Goal: Book appointment/travel/reservation

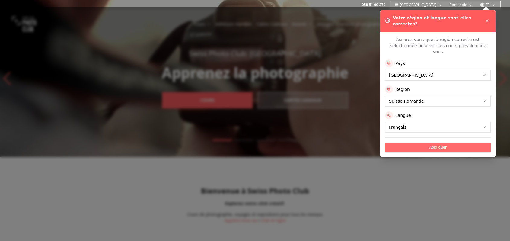
click at [447, 142] on button "Appliquer" at bounding box center [438, 147] width 106 height 10
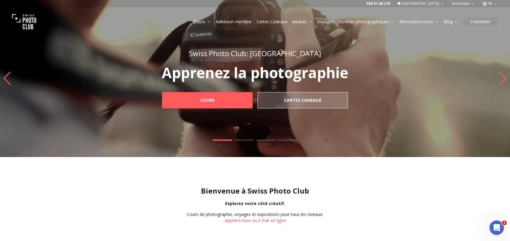
click at [229, 21] on link "Adhésion membre" at bounding box center [234, 22] width 36 height 6
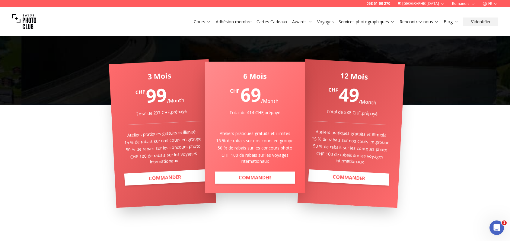
scroll to position [118, 0]
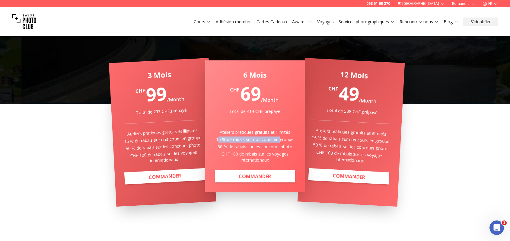
drag, startPoint x: 219, startPoint y: 139, endPoint x: 279, endPoint y: 139, distance: 59.7
click at [279, 139] on p "15 % de rabais sur nos cours en groupe" at bounding box center [255, 139] width 81 height 6
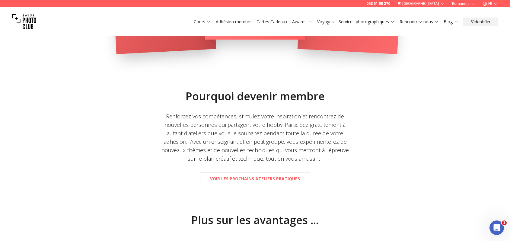
scroll to position [272, 0]
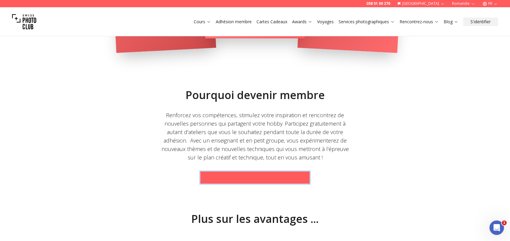
click at [265, 177] on b "Voir les prochains ateliers pratiques" at bounding box center [255, 177] width 90 height 6
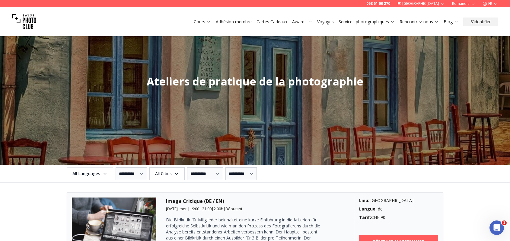
scroll to position [698, 0]
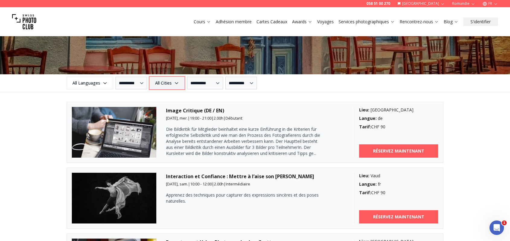
click at [179, 81] on icon "button" at bounding box center [176, 83] width 5 height 5
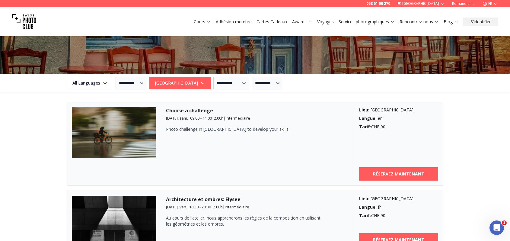
click at [38, 122] on div "**********" at bounding box center [255, 159] width 510 height 532
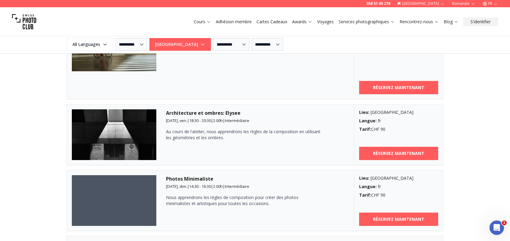
scroll to position [792, 0]
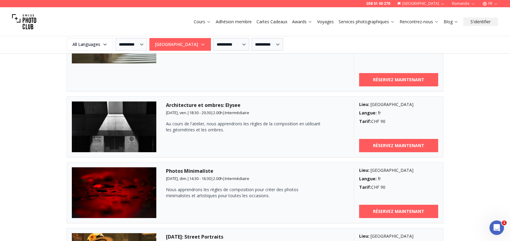
click at [146, 126] on img at bounding box center [114, 126] width 84 height 51
drag, startPoint x: 189, startPoint y: 108, endPoint x: 191, endPoint y: 110, distance: 3.4
click at [189, 108] on h3 "Architecture et ombres: Elysee" at bounding box center [255, 104] width 178 height 7
drag, startPoint x: 197, startPoint y: 118, endPoint x: 211, endPoint y: 121, distance: 14.7
click at [197, 118] on div "Architecture et ombres: Elysee [DATE], ven. | 18:30 - 20:30 | 2.00 h | Interméd…" at bounding box center [255, 126] width 178 height 51
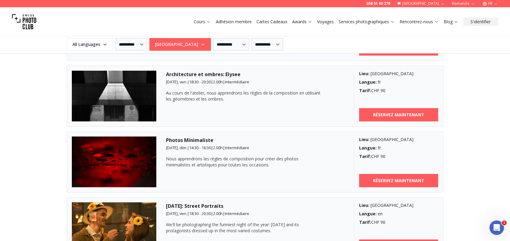
scroll to position [770, 0]
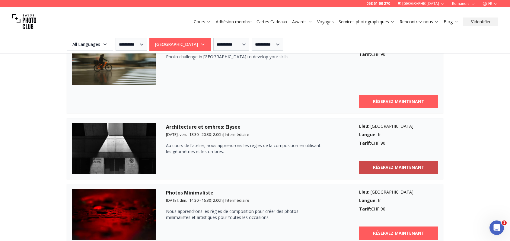
click at [394, 167] on b "RÉSERVEZ MAINTENANT" at bounding box center [398, 167] width 51 height 6
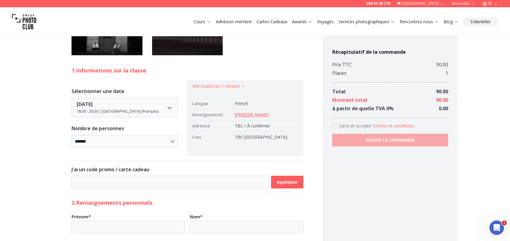
scroll to position [369, 0]
click at [205, 55] on img at bounding box center [187, 19] width 71 height 71
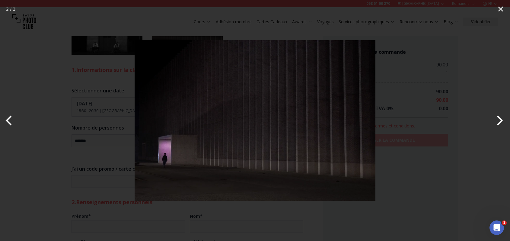
click at [106, 146] on div at bounding box center [255, 120] width 510 height 241
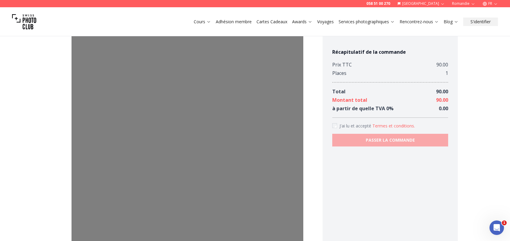
scroll to position [0, 0]
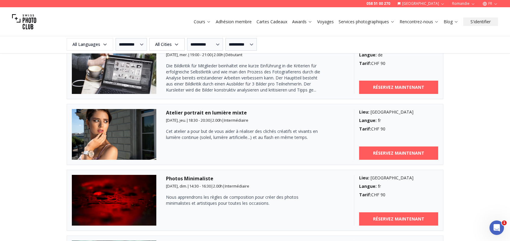
scroll to position [1506, 0]
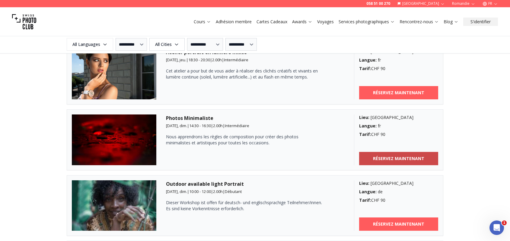
click at [391, 159] on b "RÉSERVEZ MAINTENANT" at bounding box center [398, 158] width 51 height 6
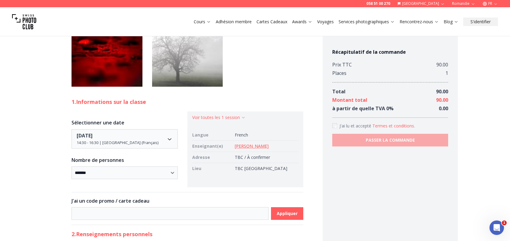
scroll to position [251, 0]
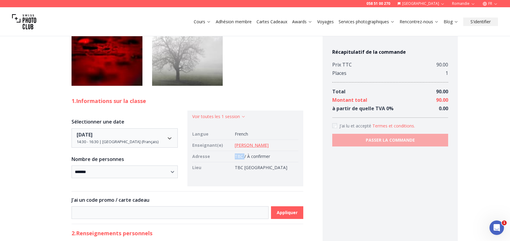
drag, startPoint x: 243, startPoint y: 156, endPoint x: 252, endPoint y: 156, distance: 8.8
click at [252, 156] on td "TBC / À confirmer" at bounding box center [265, 156] width 66 height 11
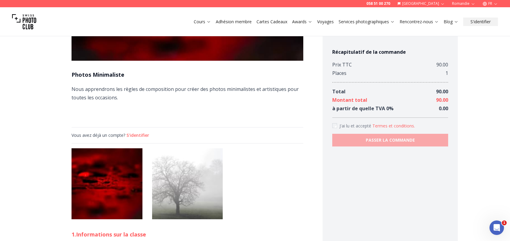
scroll to position [0, 0]
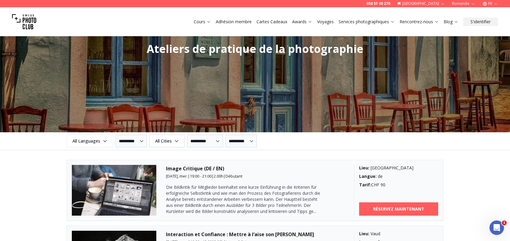
scroll to position [648, 0]
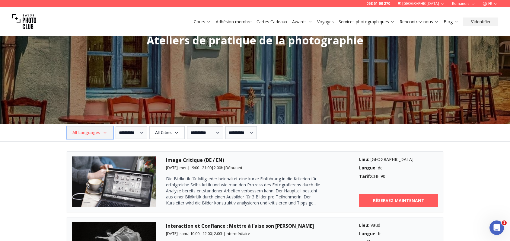
click at [103, 130] on icon "button" at bounding box center [105, 132] width 5 height 5
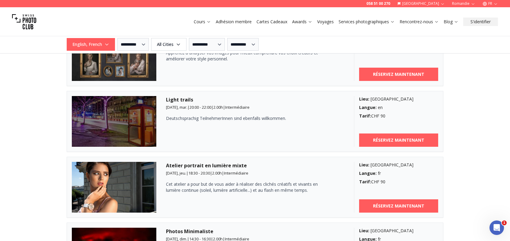
scroll to position [1192, 0]
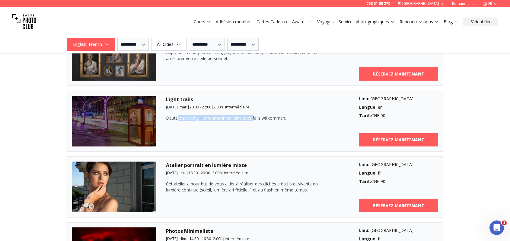
drag, startPoint x: 177, startPoint y: 119, endPoint x: 254, endPoint y: 120, distance: 77.3
click at [254, 120] on p "Deutschsprachig TeilnehmerInnen sind ebenfalls willkommen." at bounding box center [244, 118] width 157 height 6
click at [285, 122] on div "Light trails [DATE], mar. | 20:00 - 22:00 | 2.00 h | Intermédiaire Deutschsprac…" at bounding box center [255, 121] width 178 height 51
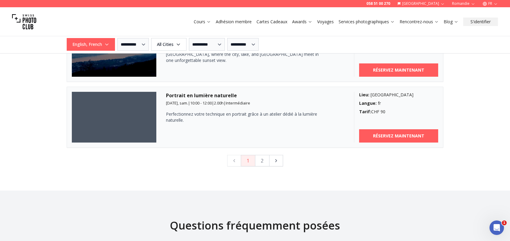
scroll to position [1656, 0]
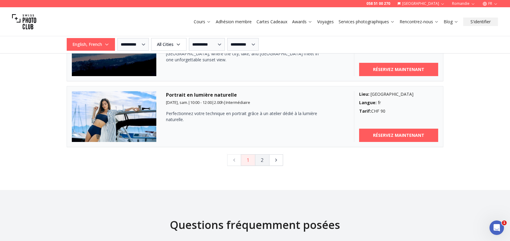
click at [263, 160] on button "2" at bounding box center [262, 159] width 14 height 11
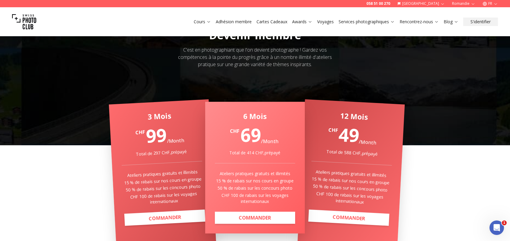
scroll to position [0, 0]
